Goal: Transaction & Acquisition: Download file/media

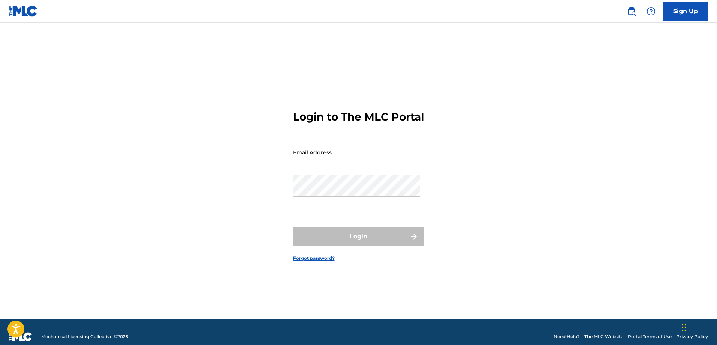
drag, startPoint x: 0, startPoint y: 0, endPoint x: 312, endPoint y: 156, distance: 349.2
click at [312, 156] on input "Email Address" at bounding box center [356, 151] width 127 height 21
click at [346, 160] on input "Email Address" at bounding box center [356, 151] width 127 height 21
type input "[EMAIL_ADDRESS][DOMAIN_NAME]"
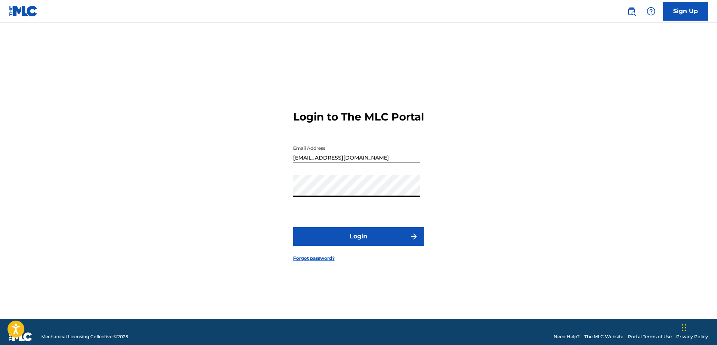
click at [357, 242] on button "Login" at bounding box center [358, 236] width 131 height 19
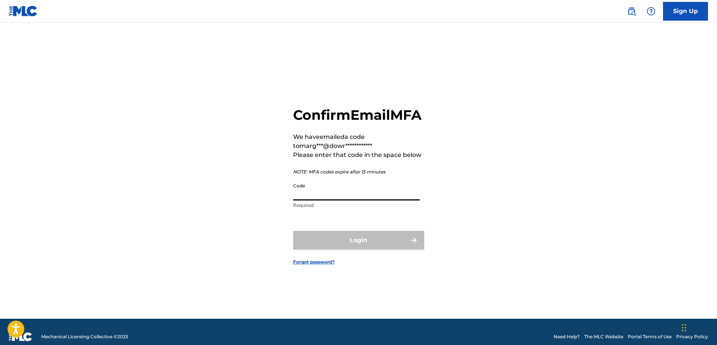
click at [324, 200] on input "Code" at bounding box center [356, 189] width 127 height 21
click at [322, 197] on input "Code" at bounding box center [356, 189] width 127 height 21
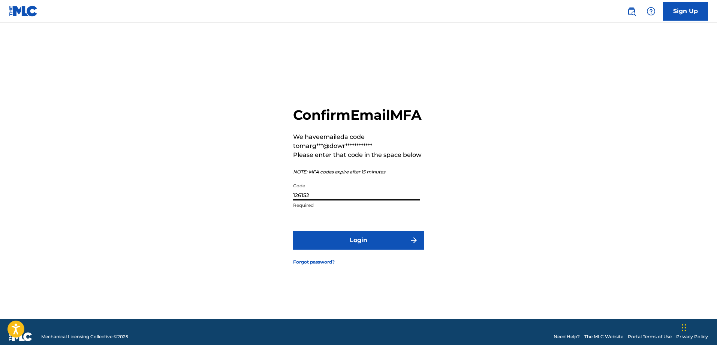
type input "126152"
click at [338, 244] on button "Login" at bounding box center [358, 240] width 131 height 19
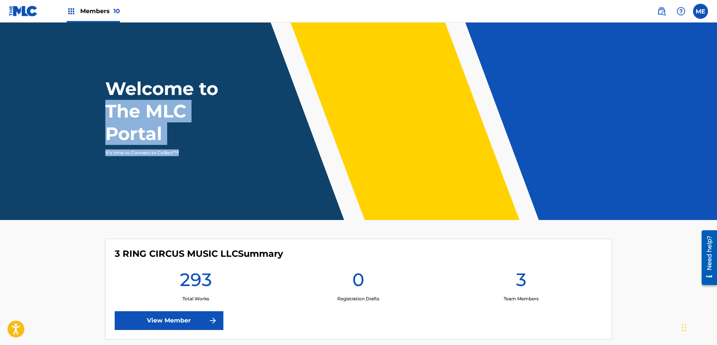
drag, startPoint x: 717, startPoint y: 77, endPoint x: 703, endPoint y: 154, distance: 78.5
click at [703, 154] on header "Welcome to The MLC Portal It's time to Connect to Collect™!" at bounding box center [358, 121] width 717 height 197
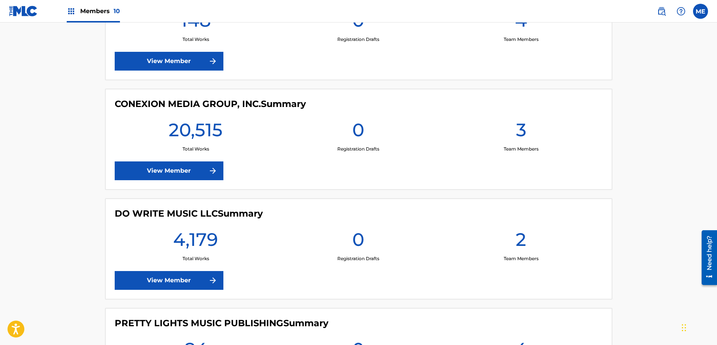
scroll to position [782, 0]
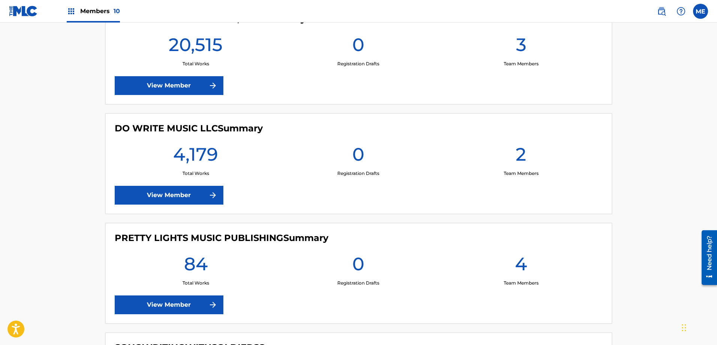
click at [168, 191] on link "View Member" at bounding box center [169, 195] width 109 height 19
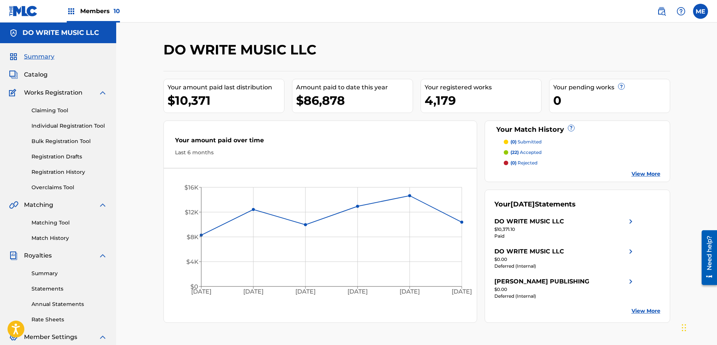
click at [55, 288] on link "Statements" at bounding box center [70, 289] width 76 height 8
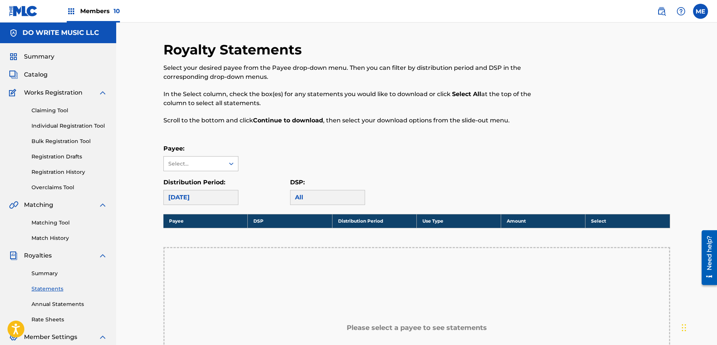
click at [234, 164] on icon at bounding box center [232, 164] width 8 height 8
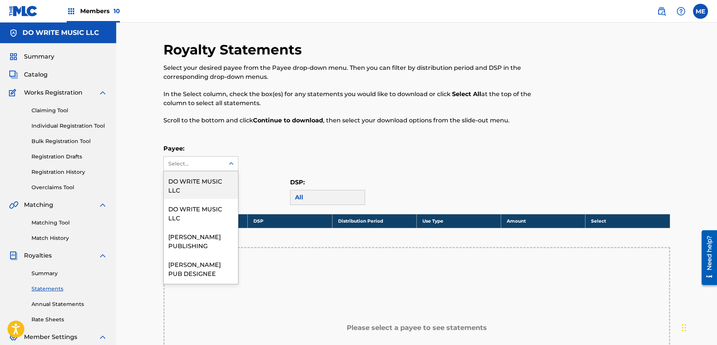
click at [211, 181] on div "DO WRITE MUSIC LLC" at bounding box center [201, 185] width 74 height 28
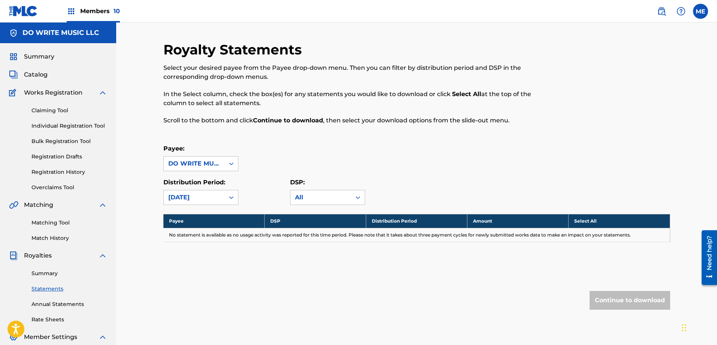
click at [231, 165] on icon at bounding box center [232, 164] width 8 height 8
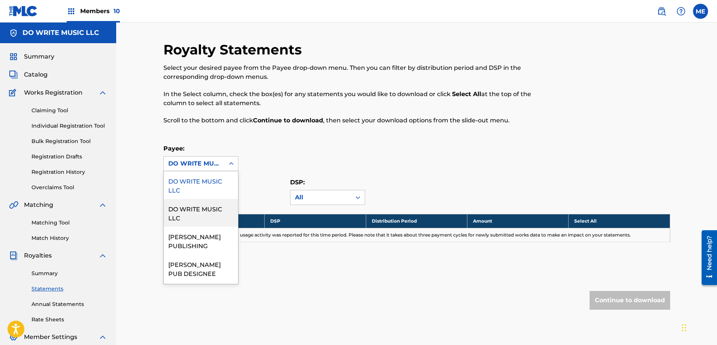
click at [194, 214] on div "DO WRITE MUSIC LLC" at bounding box center [201, 213] width 74 height 28
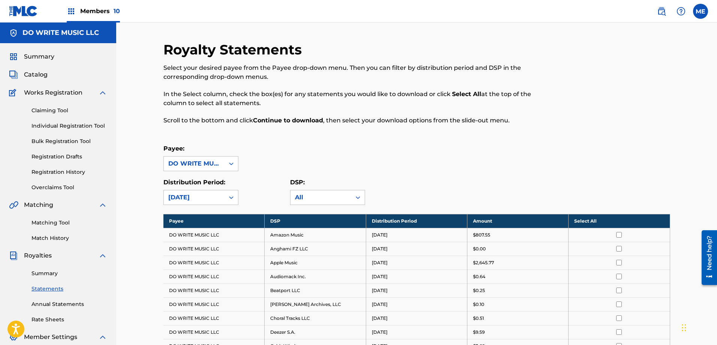
click at [588, 221] on th "Select All" at bounding box center [619, 221] width 101 height 14
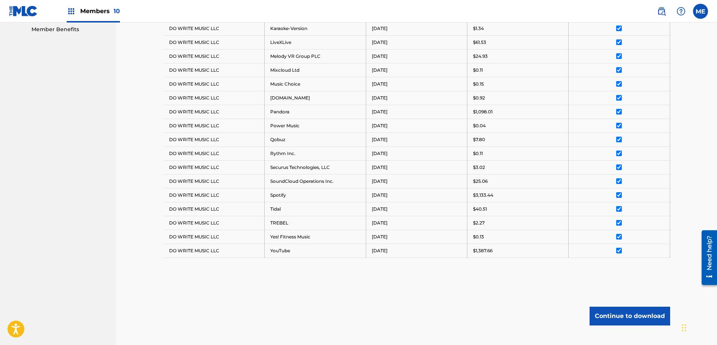
scroll to position [433, 0]
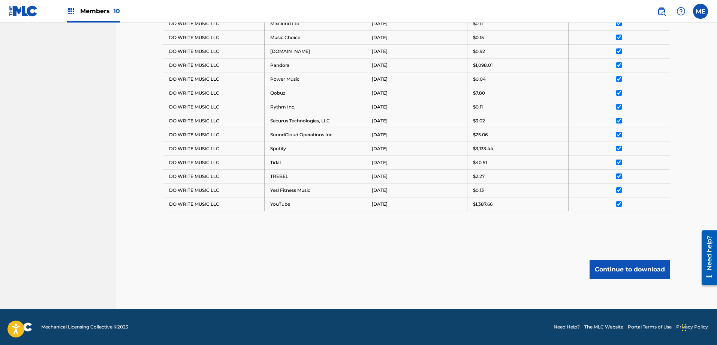
click at [636, 268] on button "Continue to download" at bounding box center [630, 269] width 81 height 19
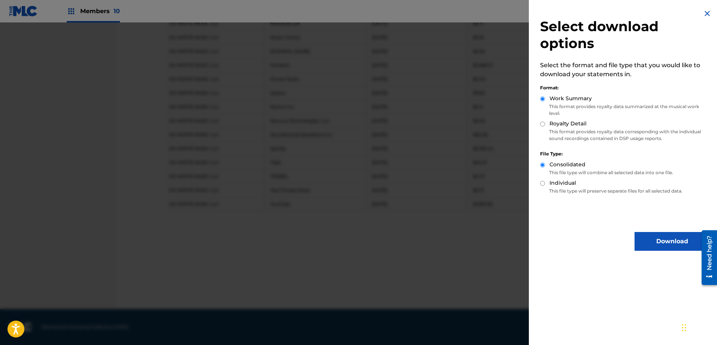
click at [545, 123] on input "Royalty Detail" at bounding box center [542, 124] width 5 height 5
radio input "true"
click at [675, 238] on button "Download" at bounding box center [672, 241] width 75 height 19
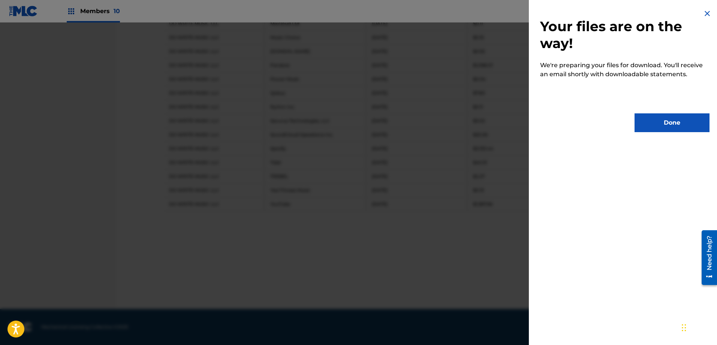
click at [639, 127] on button "Done" at bounding box center [672, 122] width 75 height 19
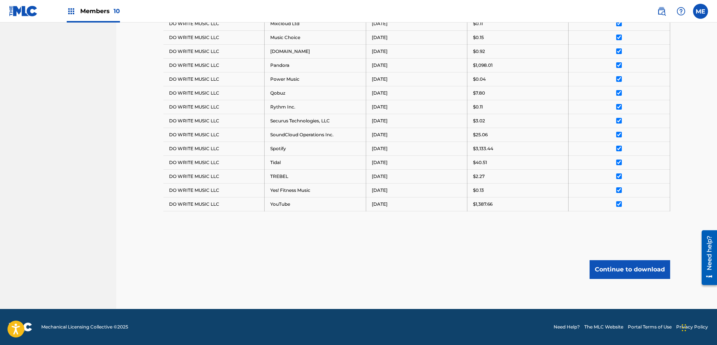
click at [698, 13] on label at bounding box center [700, 11] width 15 height 15
click at [701, 11] on input "ME [PERSON_NAME] [EMAIL_ADDRESS][DOMAIN_NAME] Notification Preferences Profile …" at bounding box center [701, 11] width 0 height 0
click at [621, 105] on p "Log out" at bounding box center [629, 106] width 18 height 7
click at [701, 11] on input "ME [PERSON_NAME] [EMAIL_ADDRESS][DOMAIN_NAME] Notification Preferences Profile …" at bounding box center [701, 11] width 0 height 0
